Goal: Task Accomplishment & Management: Use online tool/utility

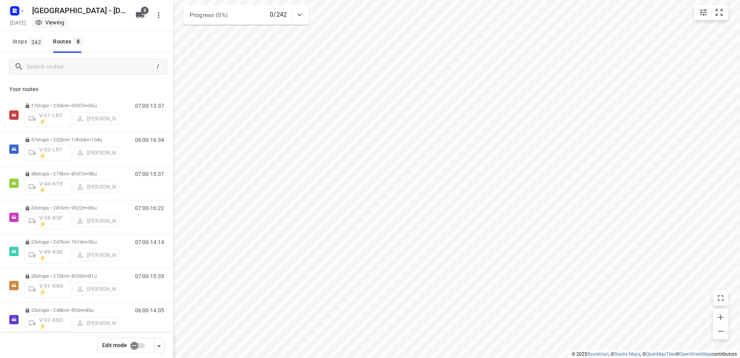
scroll to position [39, 0]
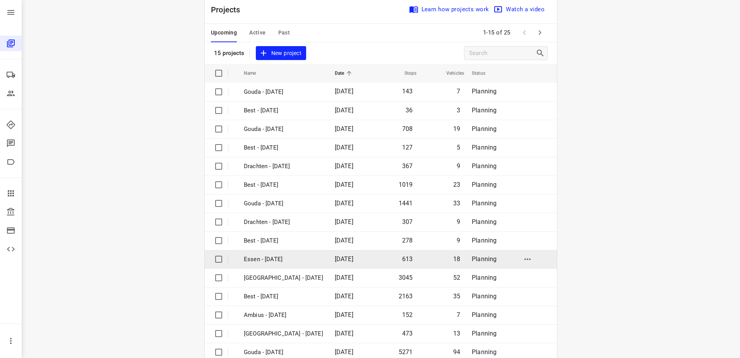
scroll to position [34, 0]
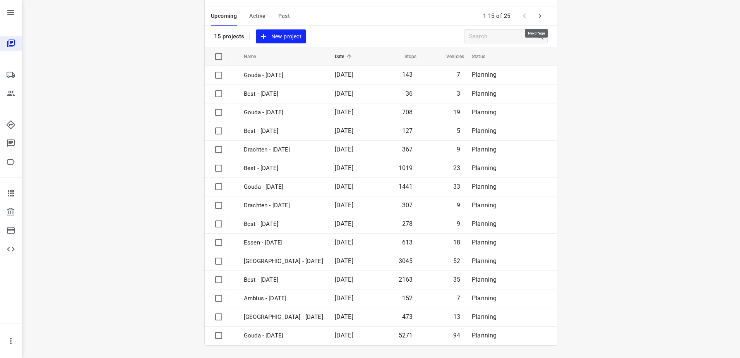
click at [539, 13] on icon "button" at bounding box center [539, 15] width 9 height 9
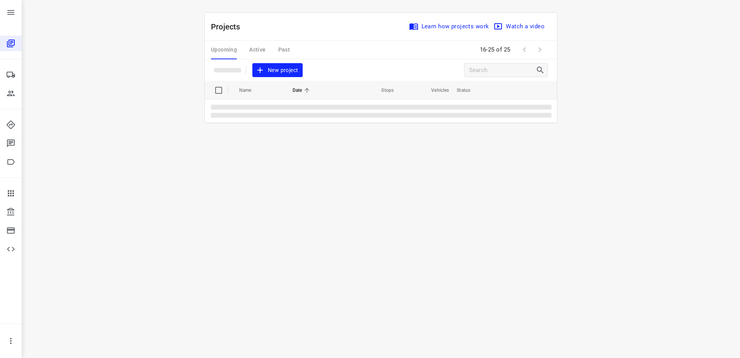
scroll to position [0, 0]
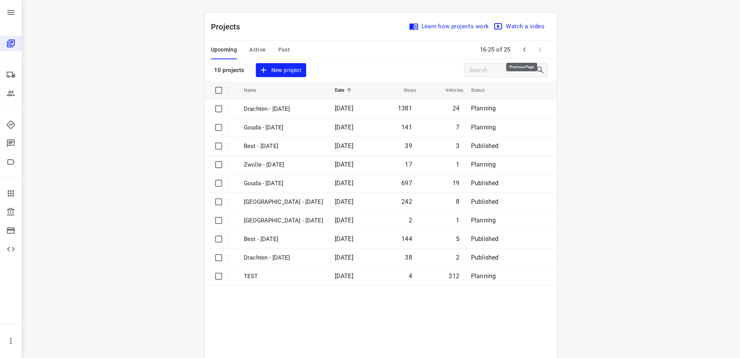
click at [524, 51] on icon "button" at bounding box center [524, 49] width 9 height 9
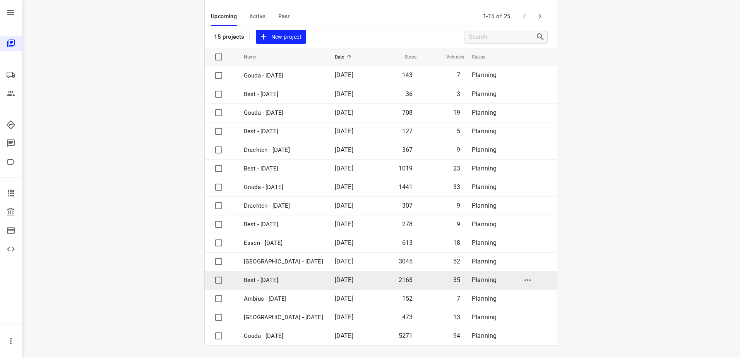
scroll to position [34, 0]
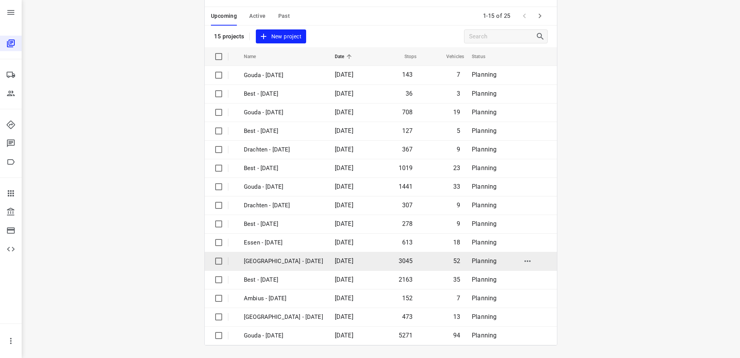
click at [291, 257] on p "[GEOGRAPHIC_DATA] - [DATE]" at bounding box center [283, 261] width 79 height 9
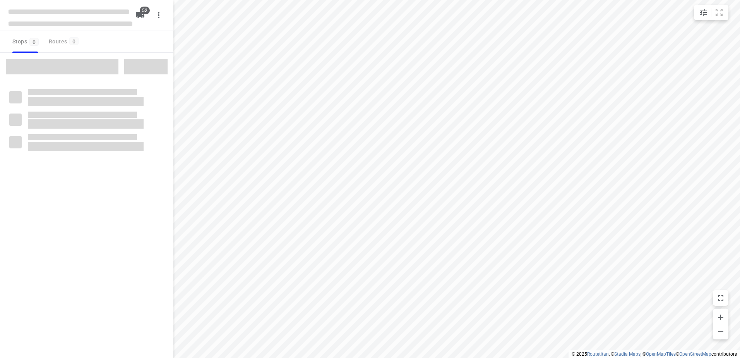
checkbox input "true"
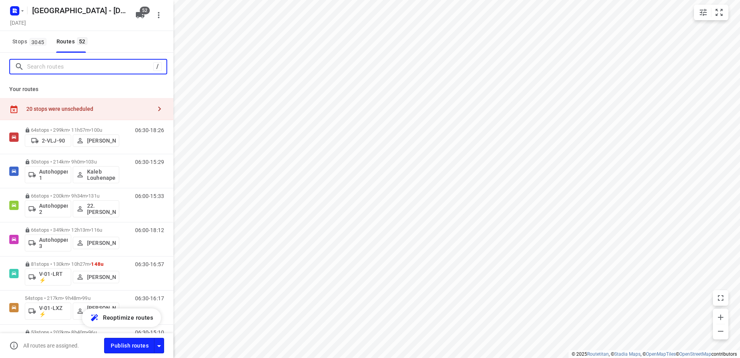
click at [62, 65] on input "Search routes" at bounding box center [90, 67] width 126 height 12
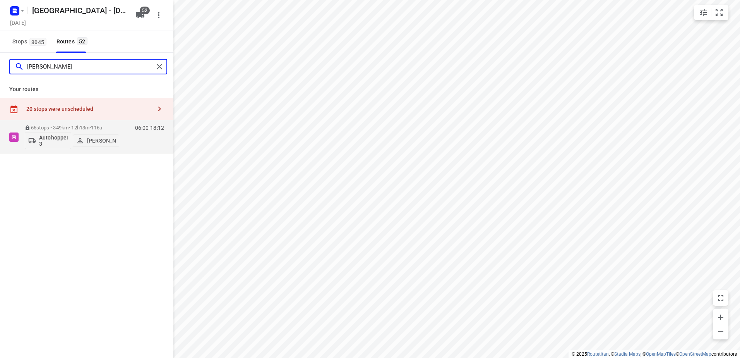
drag, startPoint x: 77, startPoint y: 67, endPoint x: -2, endPoint y: 65, distance: 78.2
click at [0, 65] on html "i © 2025 Routetitan , © Stadia Maps , © OpenMapTiles © OpenStreetMap contributo…" at bounding box center [370, 179] width 740 height 358
drag, startPoint x: 77, startPoint y: 65, endPoint x: -2, endPoint y: 65, distance: 79.0
click at [0, 65] on html "i © 2025 Routetitan , © Stadia Maps , © OpenMapTiles © OpenStreetMap contributo…" at bounding box center [370, 179] width 740 height 358
drag, startPoint x: 57, startPoint y: 69, endPoint x: 0, endPoint y: 68, distance: 56.9
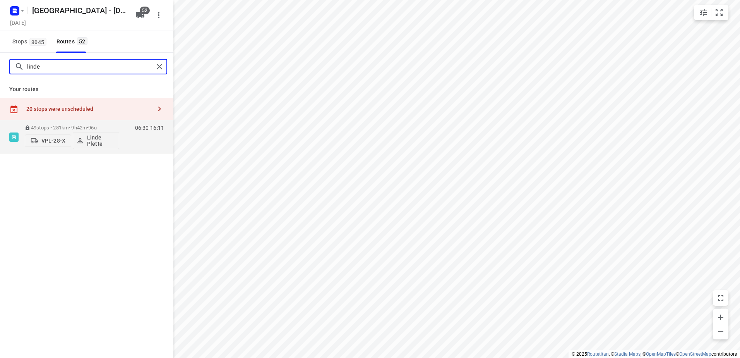
click at [0, 68] on html "i © 2025 Routetitan , © Stadia Maps , © OpenMapTiles © OpenStreetMap contributo…" at bounding box center [370, 179] width 740 height 358
type input "F"
type input "K"
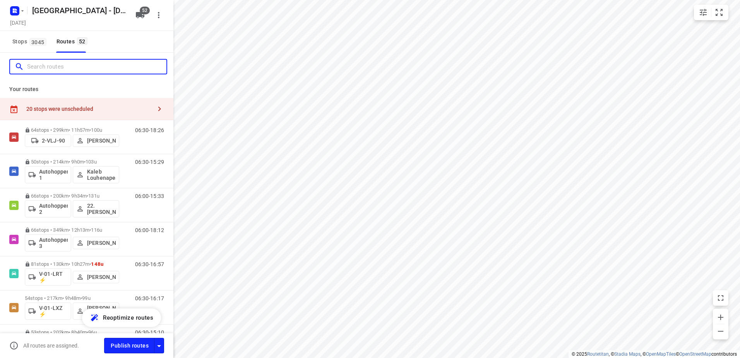
click at [86, 65] on input "Search routes" at bounding box center [96, 67] width 139 height 12
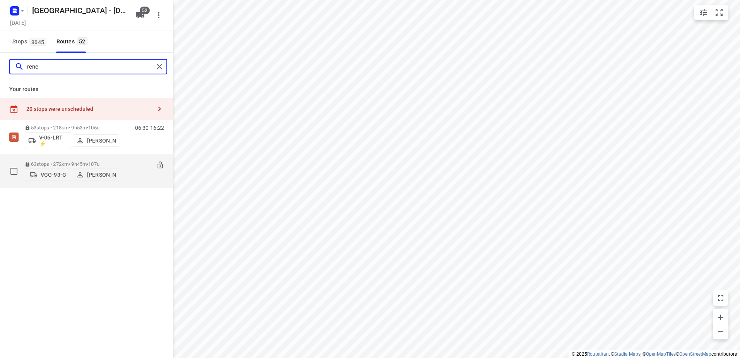
type input "rene"
click at [125, 160] on div "63 stops • 272km • 9h45m • 107u VGG-93-G [PERSON_NAME] 06:30-16:15" at bounding box center [99, 170] width 149 height 27
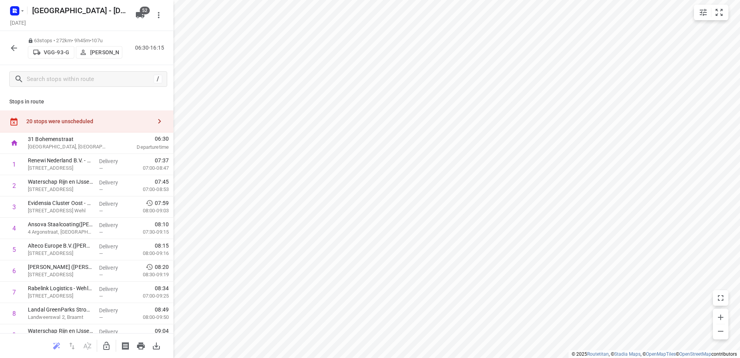
click at [18, 46] on icon "button" at bounding box center [13, 47] width 9 height 9
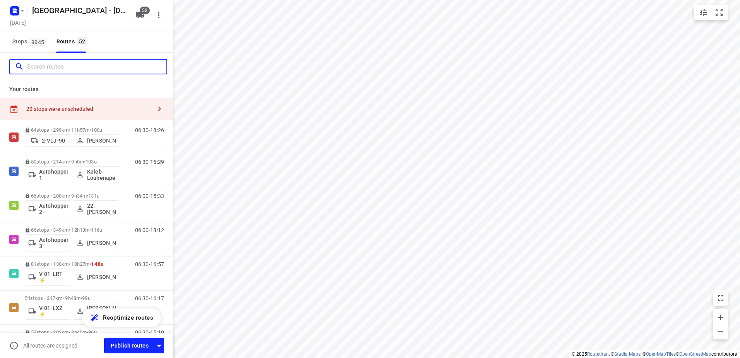
click at [72, 70] on input "Search routes" at bounding box center [96, 67] width 139 height 12
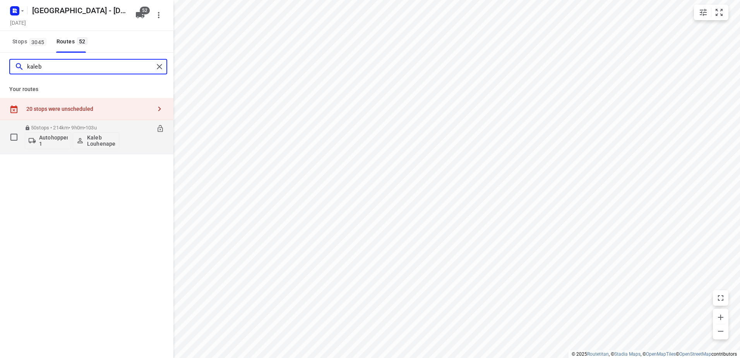
type input "kaleb"
click at [123, 121] on div "50 stops • 214km • 9h0m • 103u Autohopper 1 [PERSON_NAME] 06:30-15:29" at bounding box center [99, 137] width 149 height 32
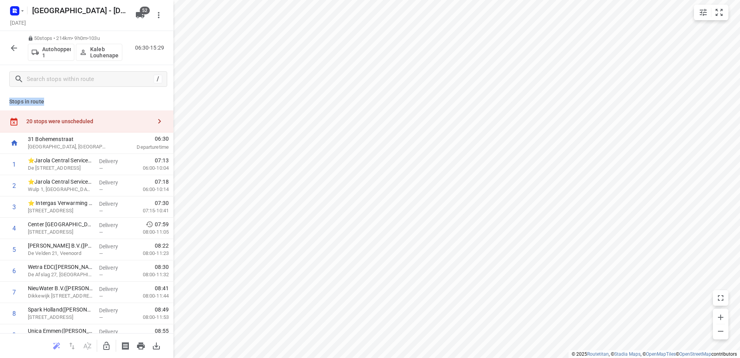
drag, startPoint x: 45, startPoint y: 103, endPoint x: 8, endPoint y: 102, distance: 37.2
click at [8, 102] on div "Stops in route 20 stops were unscheduled 31 Bohemenstraat [GEOGRAPHIC_DATA], [G…" at bounding box center [86, 213] width 173 height 240
drag, startPoint x: 8, startPoint y: 102, endPoint x: 23, endPoint y: 100, distance: 15.3
click at [23, 100] on p "Stops in route" at bounding box center [86, 102] width 155 height 8
drag, startPoint x: 43, startPoint y: 99, endPoint x: 10, endPoint y: 98, distance: 32.5
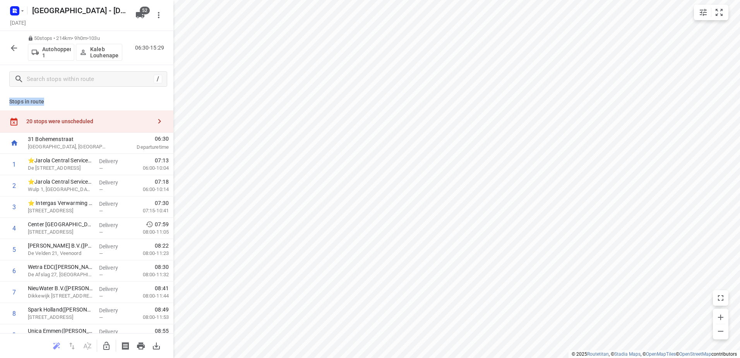
click at [10, 98] on p "Stops in route" at bounding box center [86, 102] width 155 height 8
drag, startPoint x: 10, startPoint y: 98, endPoint x: 66, endPoint y: 98, distance: 55.7
click at [66, 98] on p "Stops in route" at bounding box center [86, 102] width 155 height 8
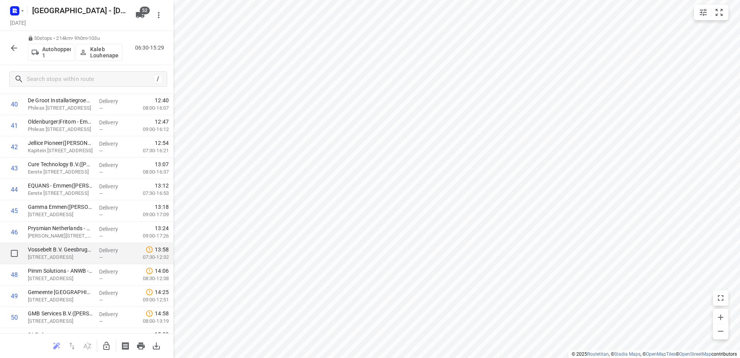
scroll to position [907, 0]
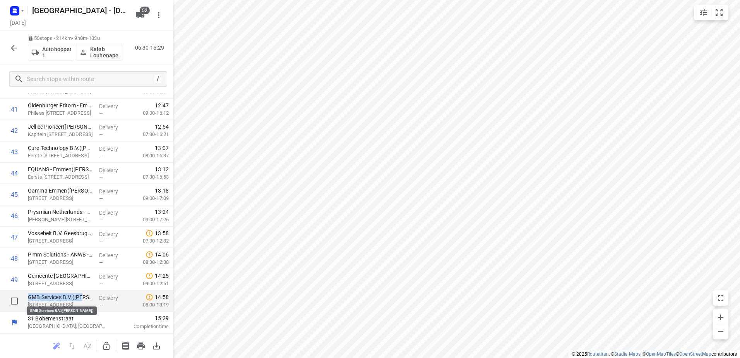
drag, startPoint x: 85, startPoint y: 295, endPoint x: 29, endPoint y: 297, distance: 55.8
click at [29, 297] on p "GMB Services B.V.([PERSON_NAME])" at bounding box center [60, 297] width 65 height 8
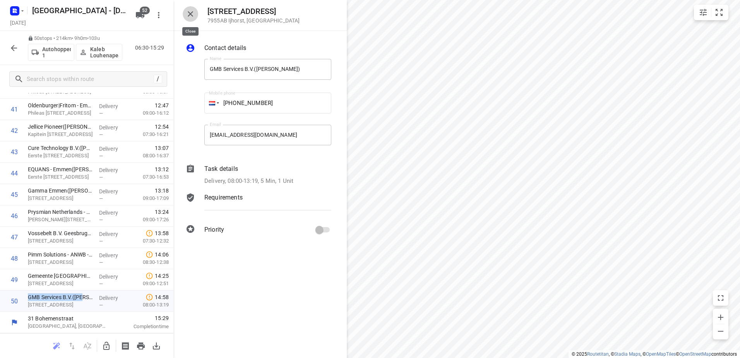
click at [195, 12] on icon "button" at bounding box center [190, 13] width 9 height 9
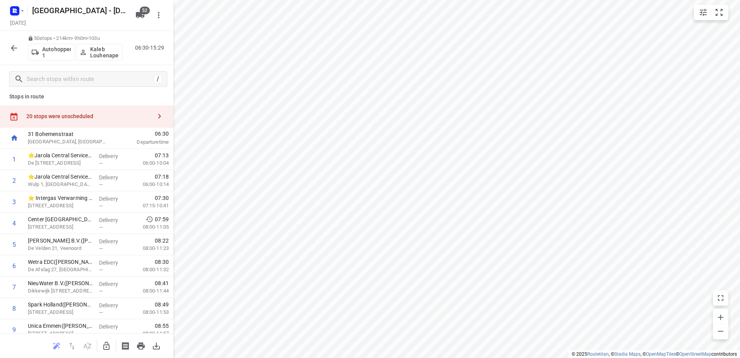
scroll to position [0, 0]
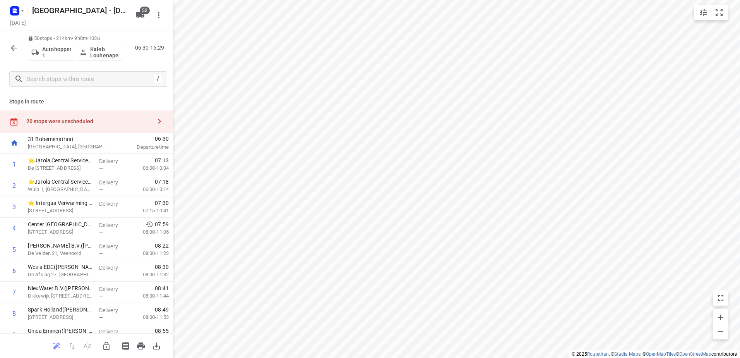
click at [58, 96] on div "Stops in route 20 stops were unscheduled 31 Bohemenstraat [GEOGRAPHIC_DATA], [G…" at bounding box center [86, 213] width 173 height 240
click at [17, 46] on icon "button" at bounding box center [13, 47] width 9 height 9
